Goal: Transaction & Acquisition: Download file/media

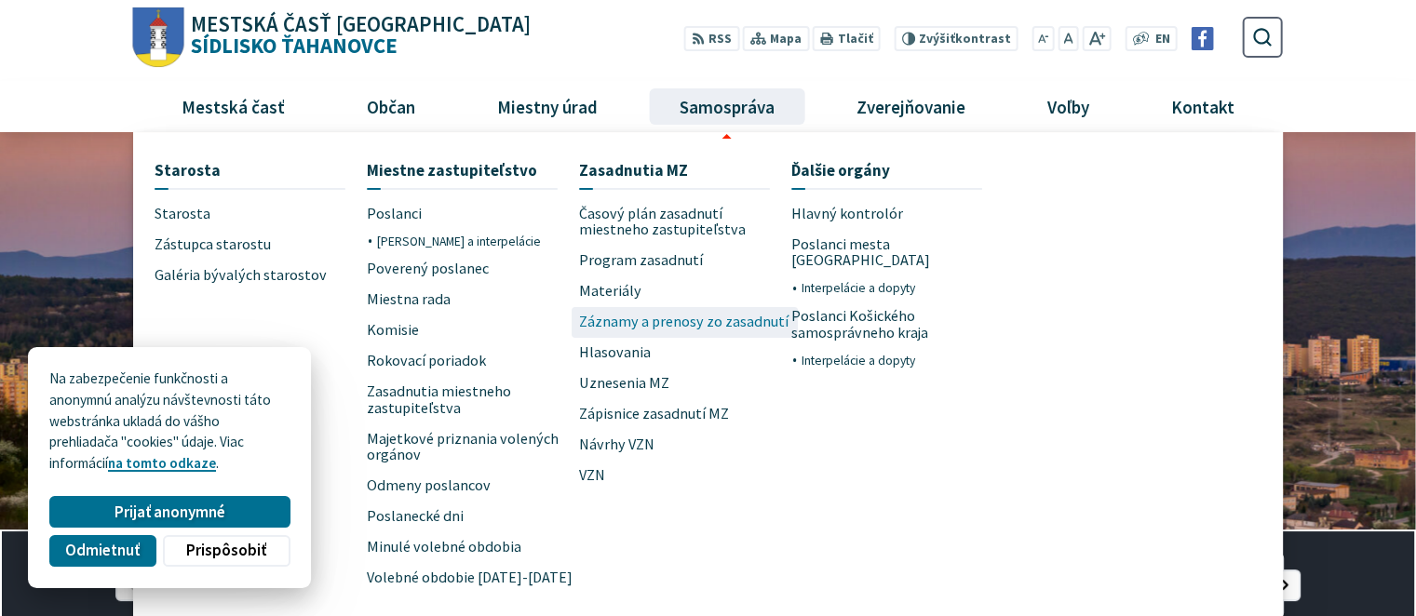
click at [634, 318] on span "Záznamy a prenosy zo zasadnutí" at bounding box center [684, 322] width 210 height 31
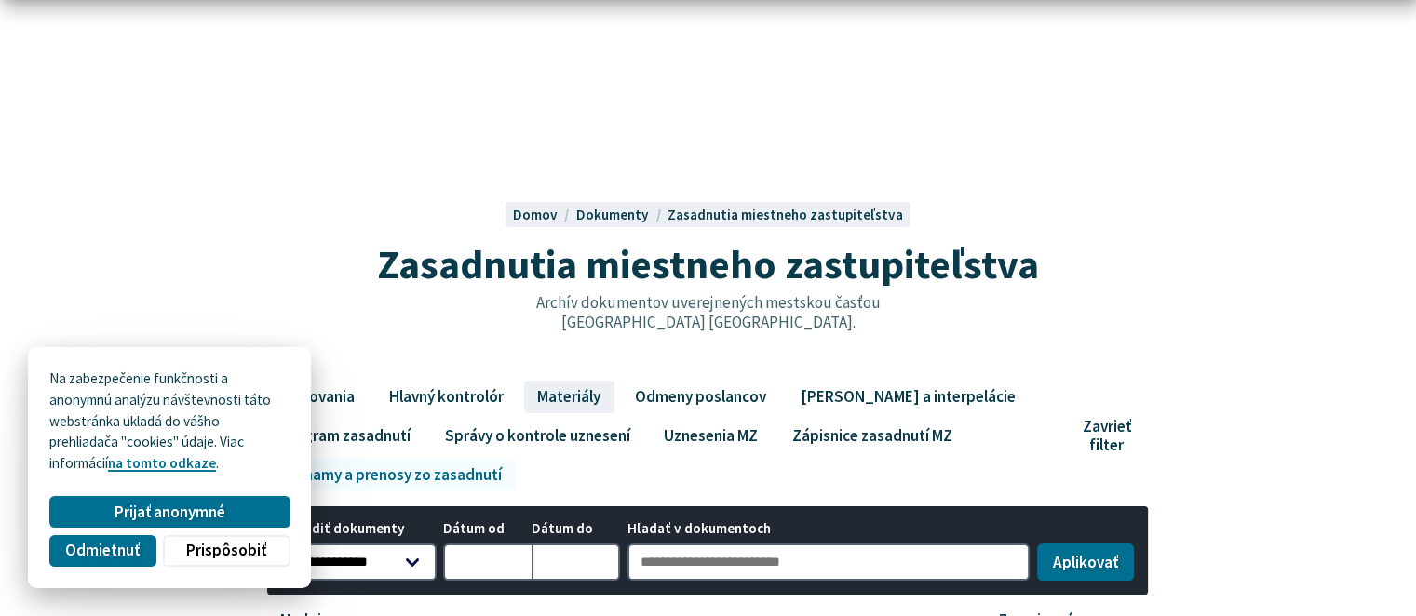
scroll to position [186, 0]
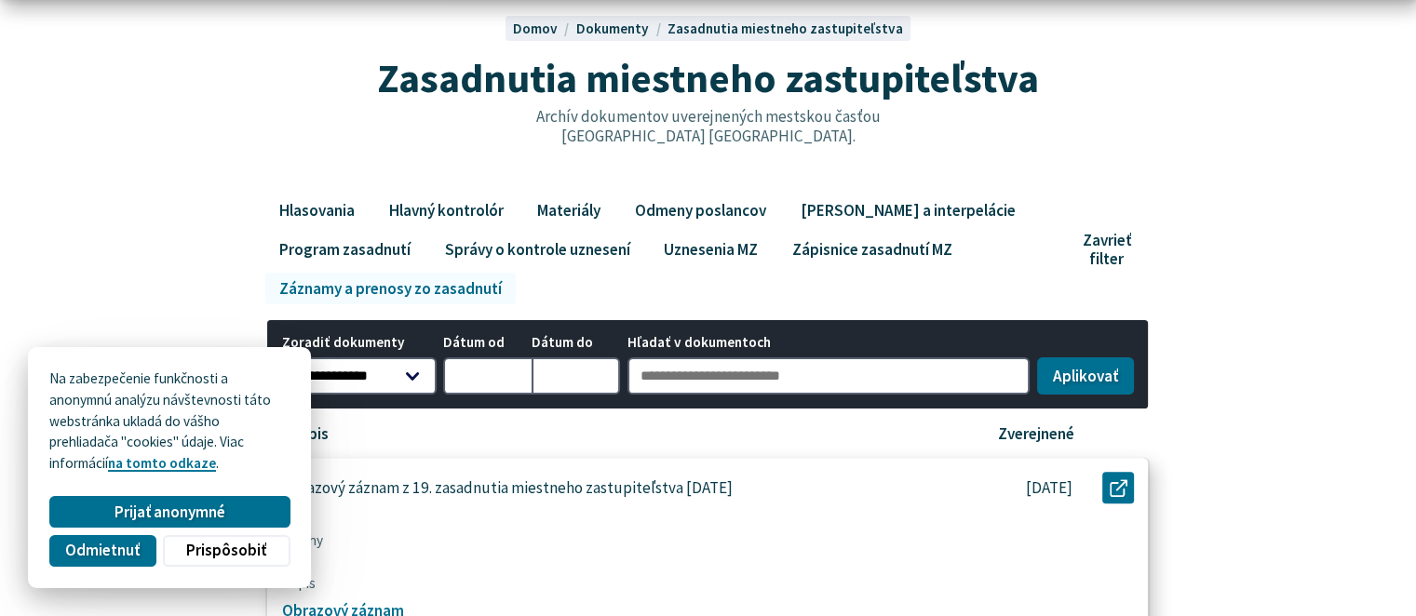
click at [544, 472] on div "Obrazový záznam z 19. zasadnutia miestneho zastupiteľstva 4. 9. 2025" at bounding box center [610, 488] width 686 height 61
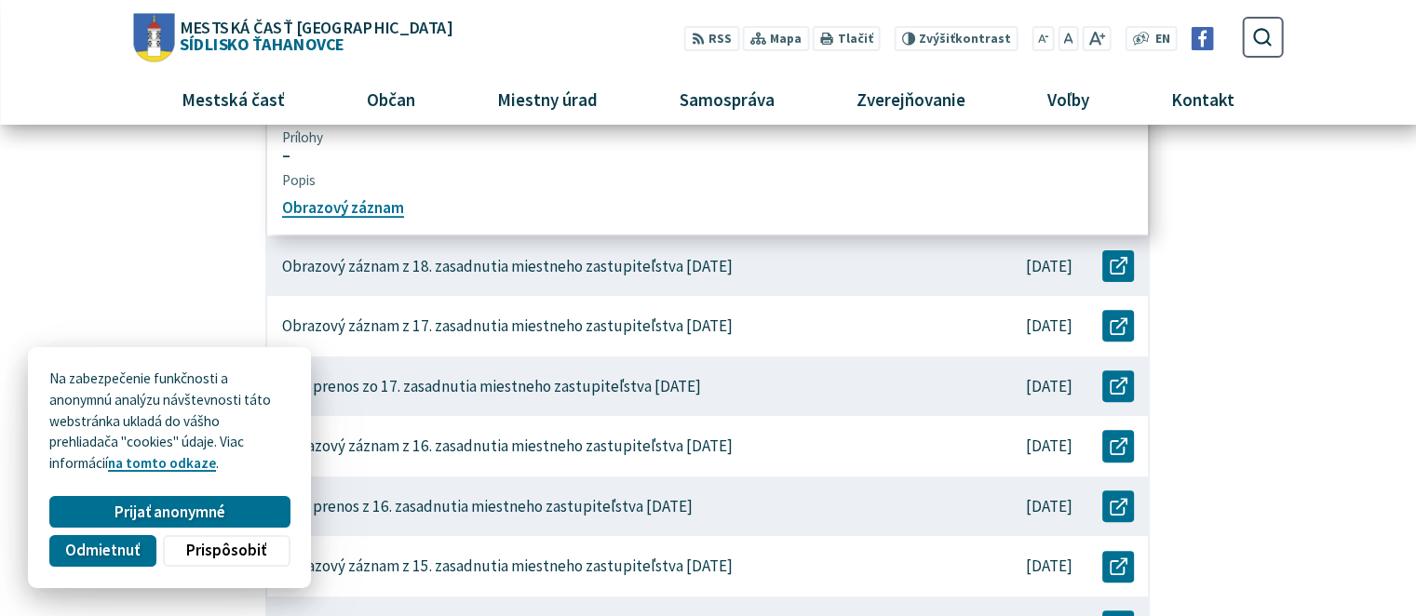
scroll to position [559, 0]
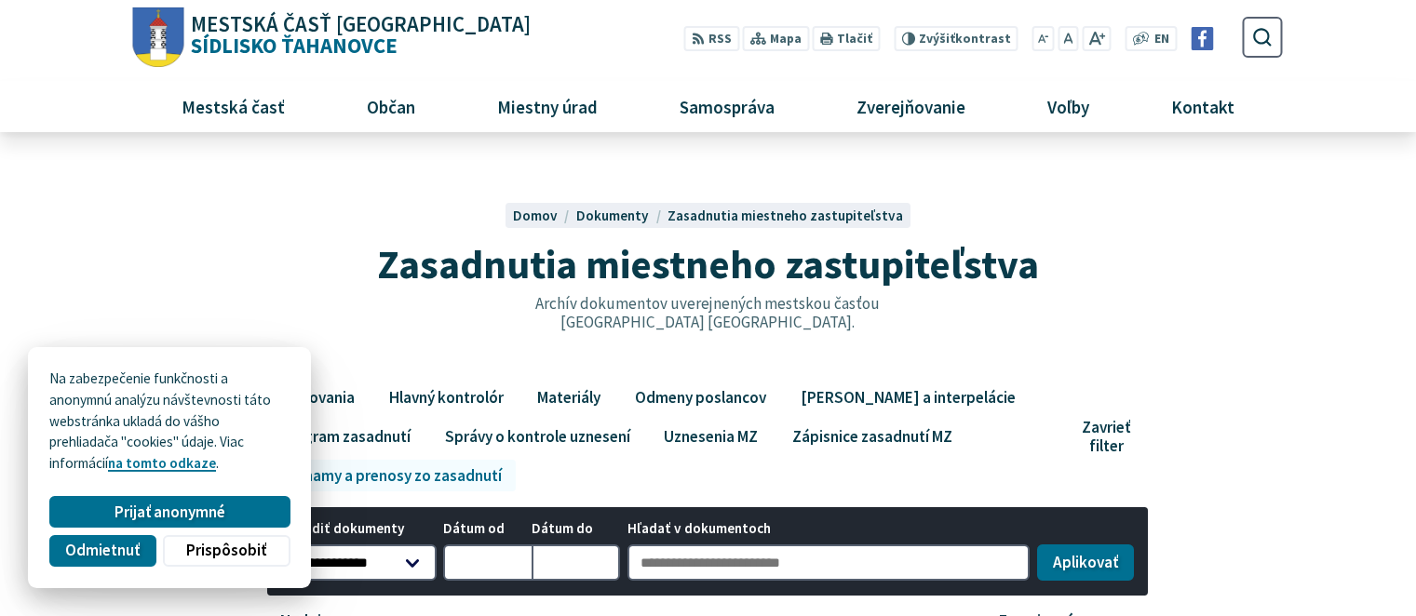
scroll to position [559, 0]
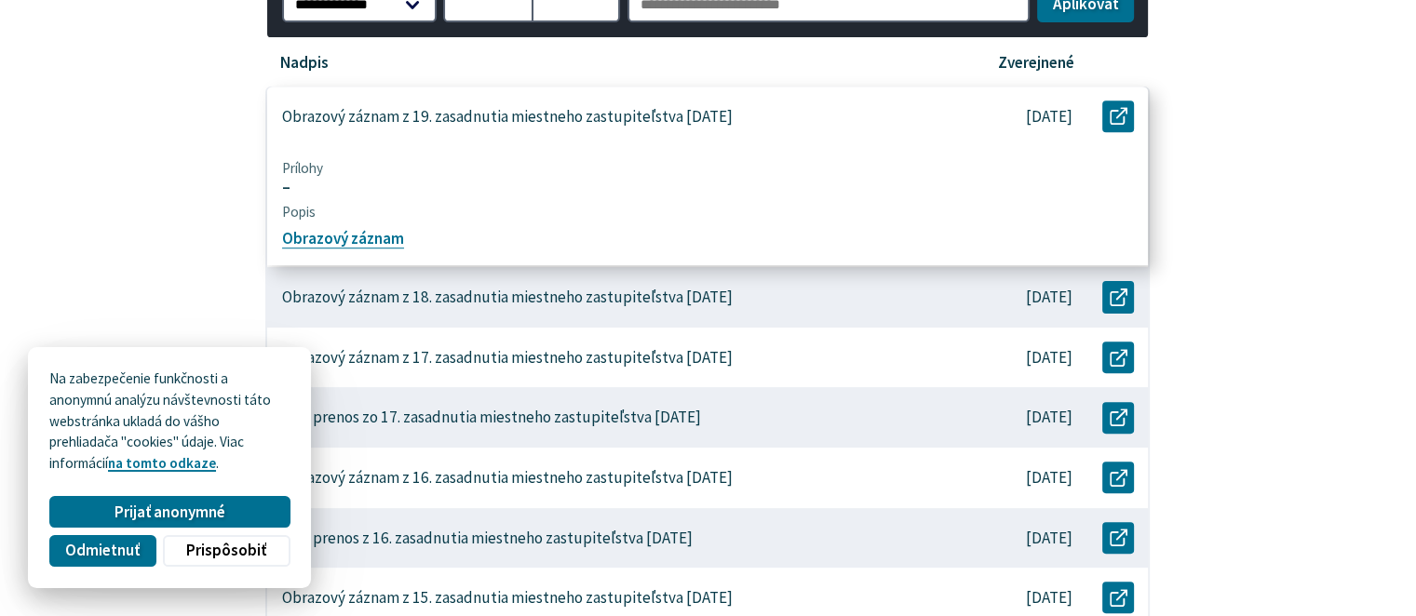
click at [376, 108] on p "Obrazový záznam z 19. zasadnutia miestneho zastupiteľstva [DATE]" at bounding box center [507, 117] width 451 height 20
click at [343, 234] on link "Obrazový záznam" at bounding box center [343, 239] width 122 height 20
drag, startPoint x: 681, startPoint y: 117, endPoint x: 748, endPoint y: 116, distance: 67.1
click at [748, 116] on div "Obrazový záznam z 19. zasadnutia miestneho zastupiteľstva [DATE]" at bounding box center [610, 117] width 686 height 61
click at [1120, 117] on icon at bounding box center [1119, 114] width 18 height 18
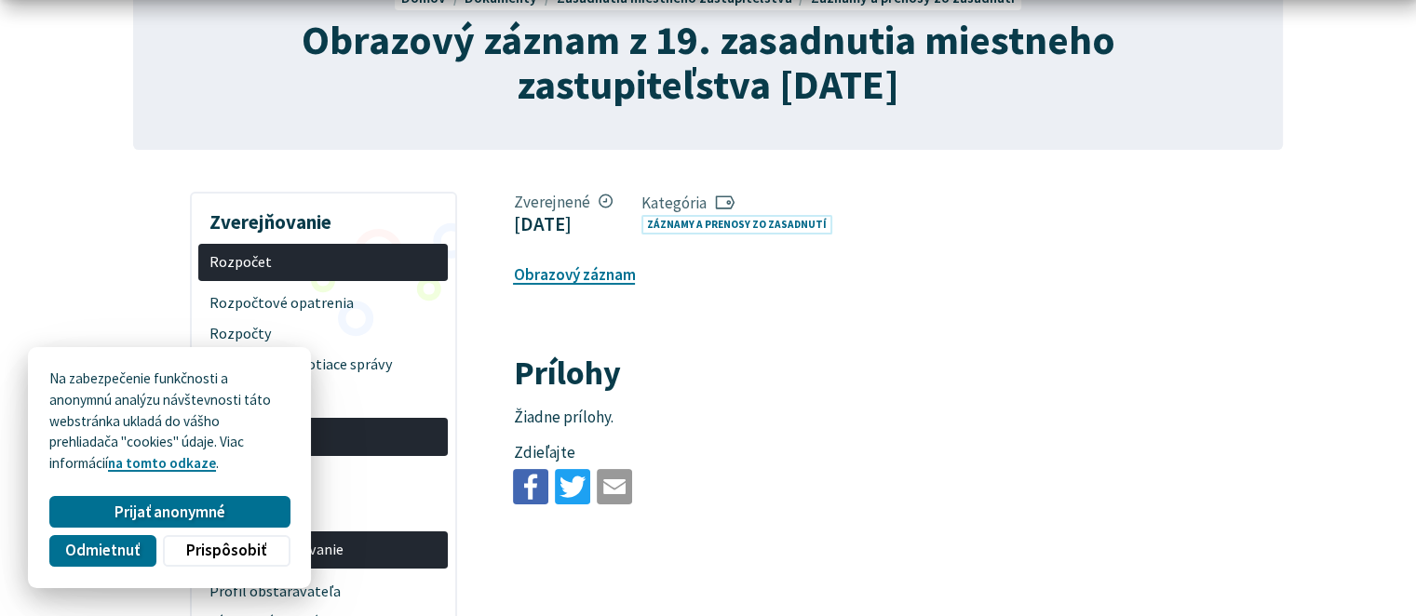
scroll to position [186, 0]
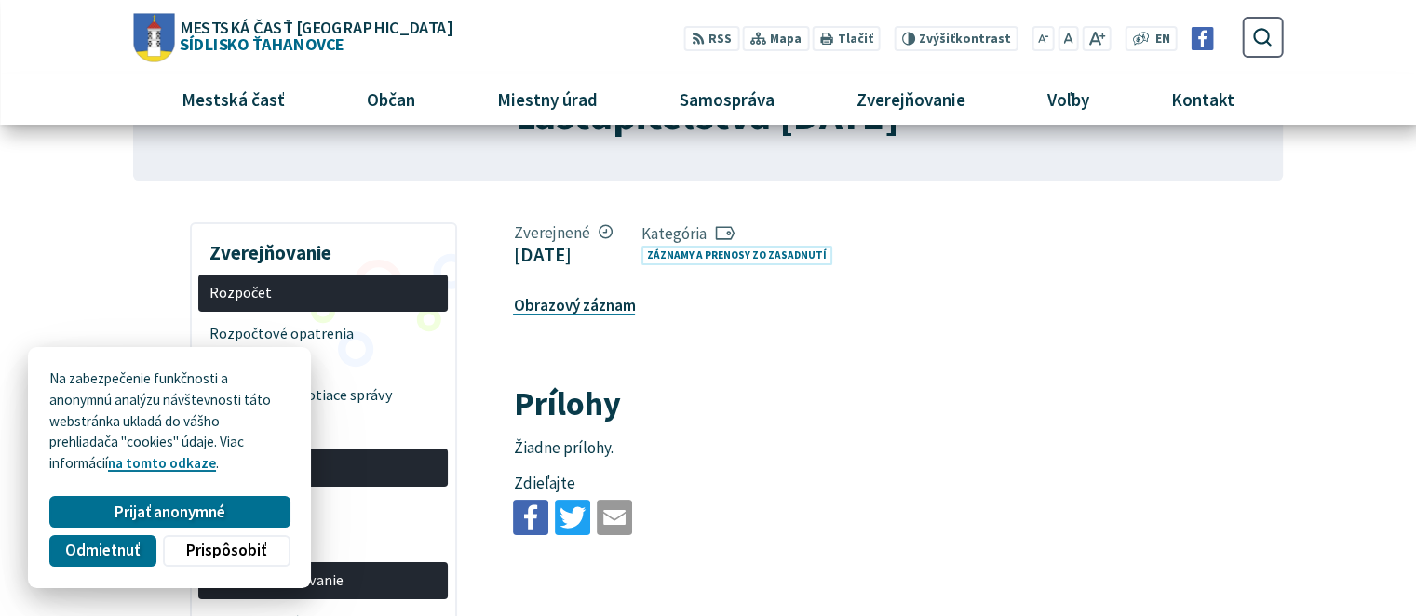
click at [610, 307] on link "Obrazový záznam" at bounding box center [574, 305] width 122 height 20
click at [555, 315] on link "Obrazový záznam" at bounding box center [574, 305] width 122 height 20
